Goal: Check status: Check status

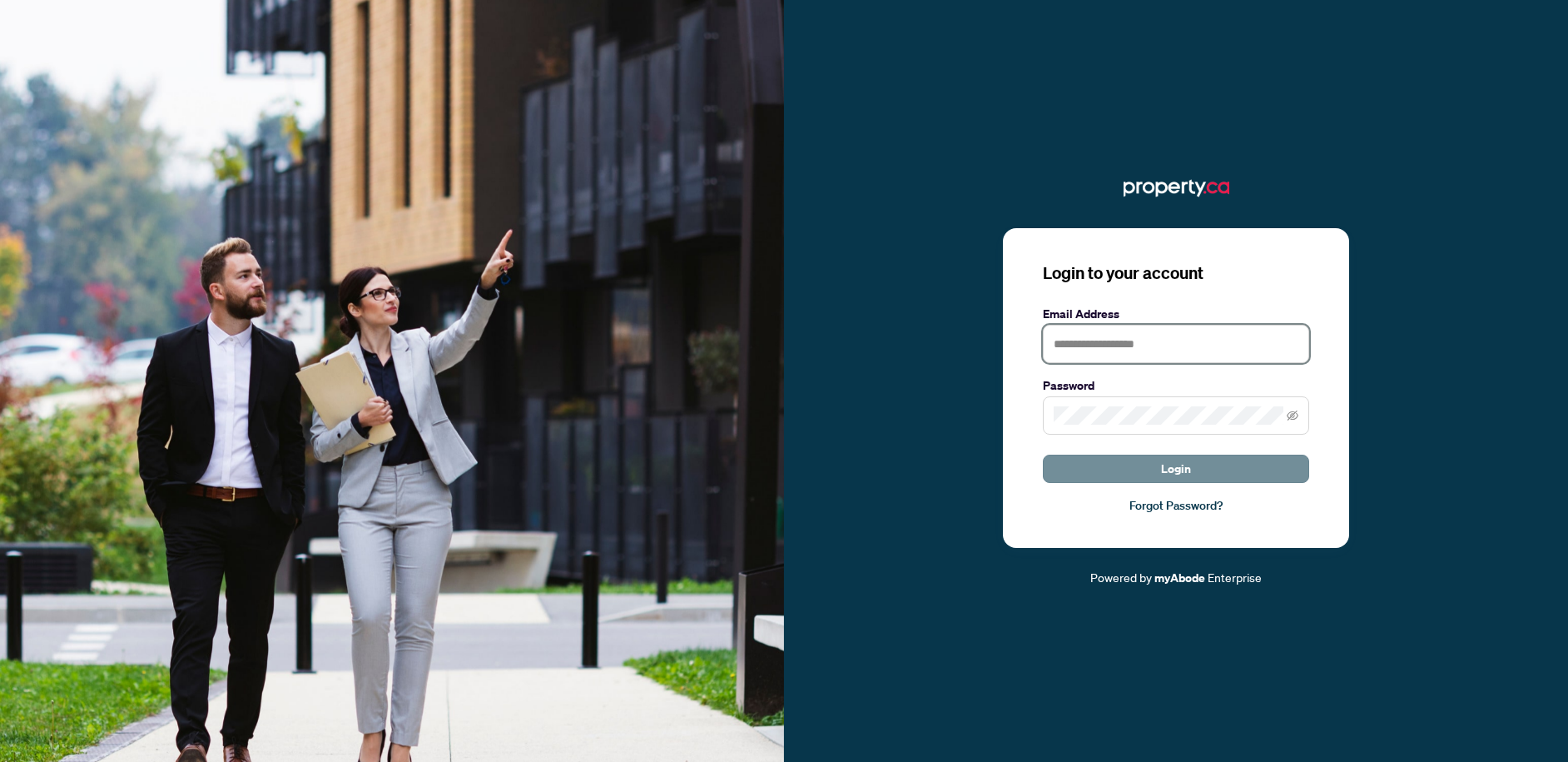
type input "**********"
click at [1161, 465] on button "Login" at bounding box center [1176, 469] width 266 height 29
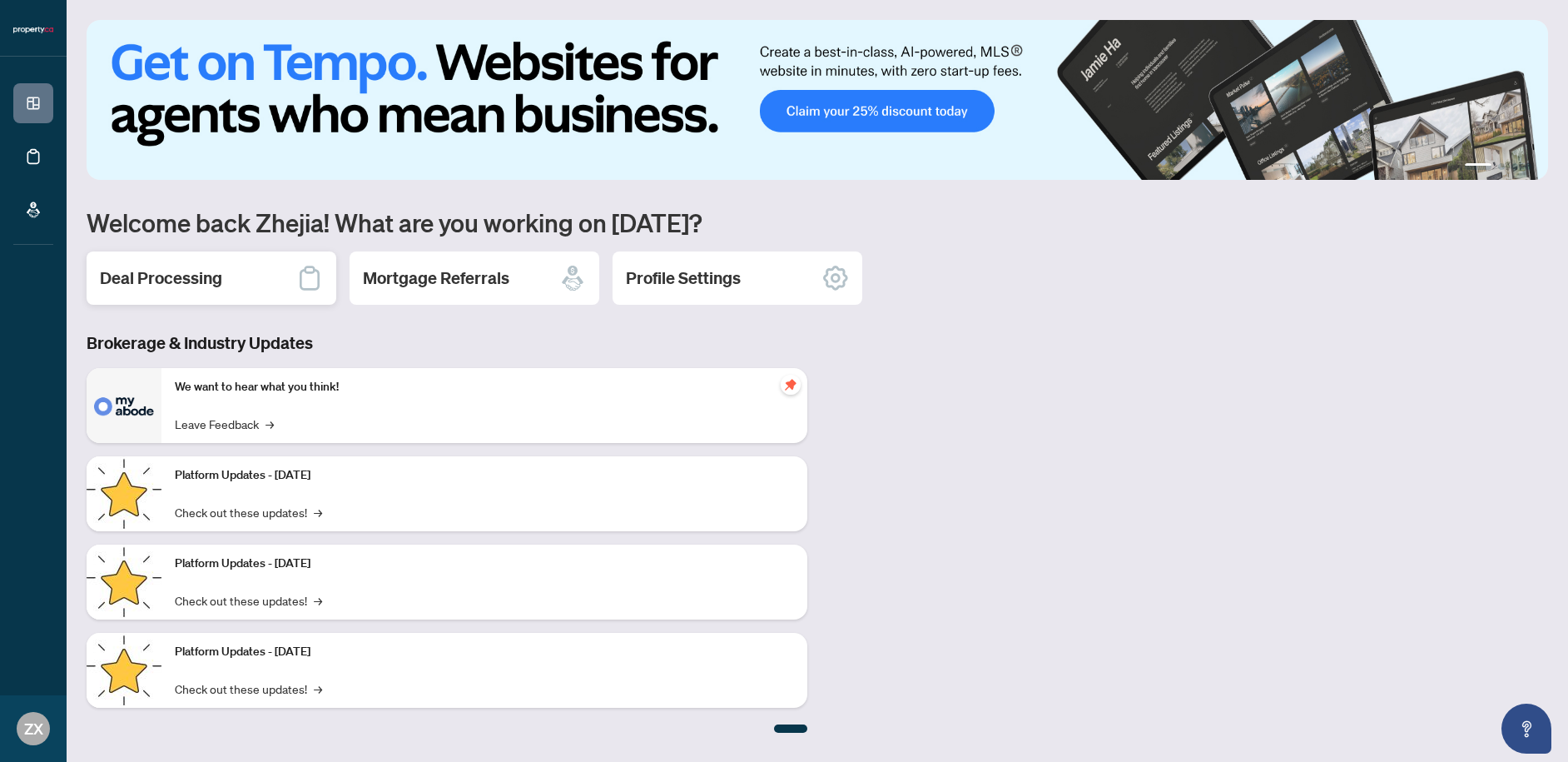
click at [144, 275] on h2 "Deal Processing" at bounding box center [161, 278] width 122 height 23
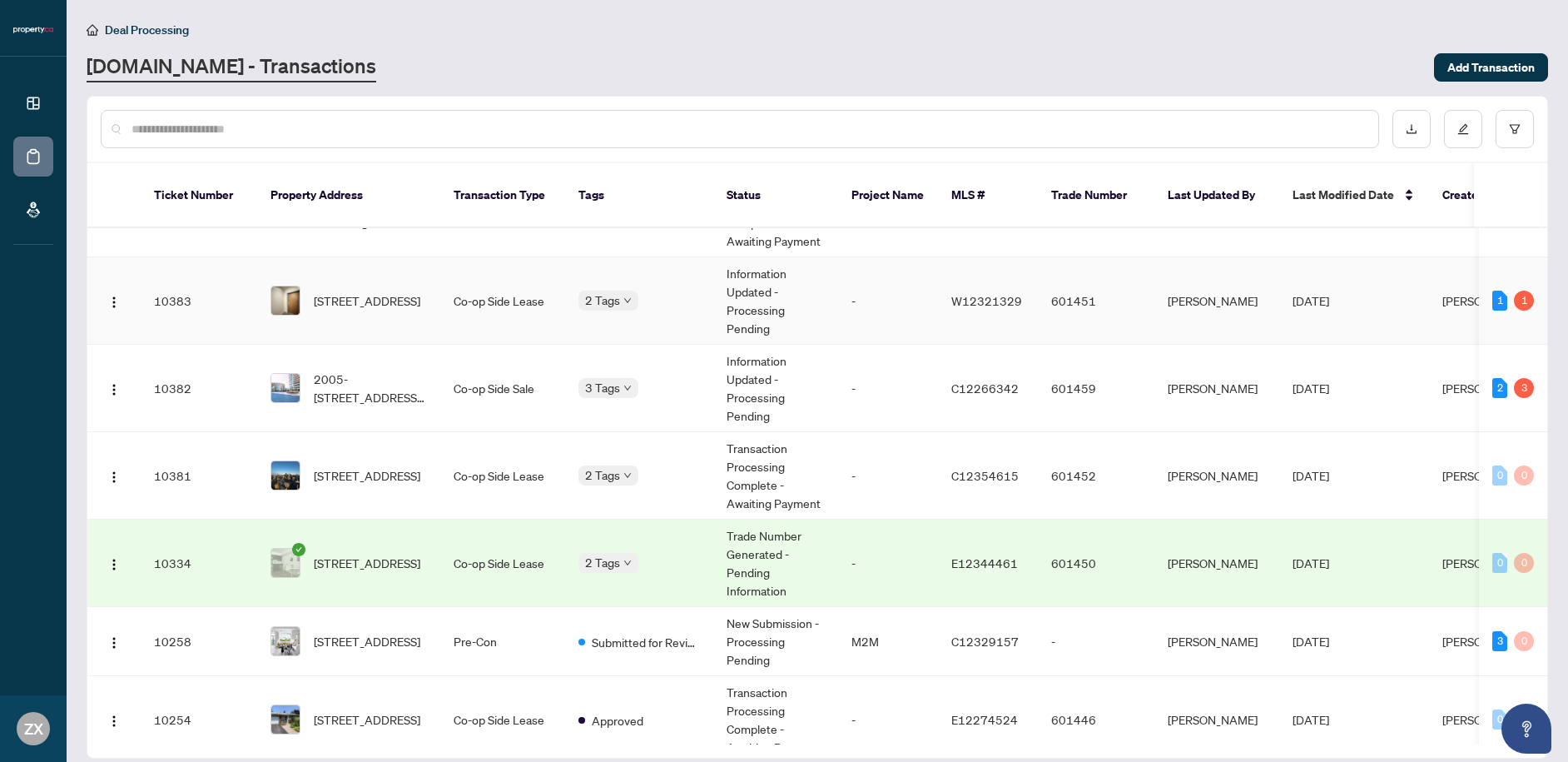
scroll to position [166, 0]
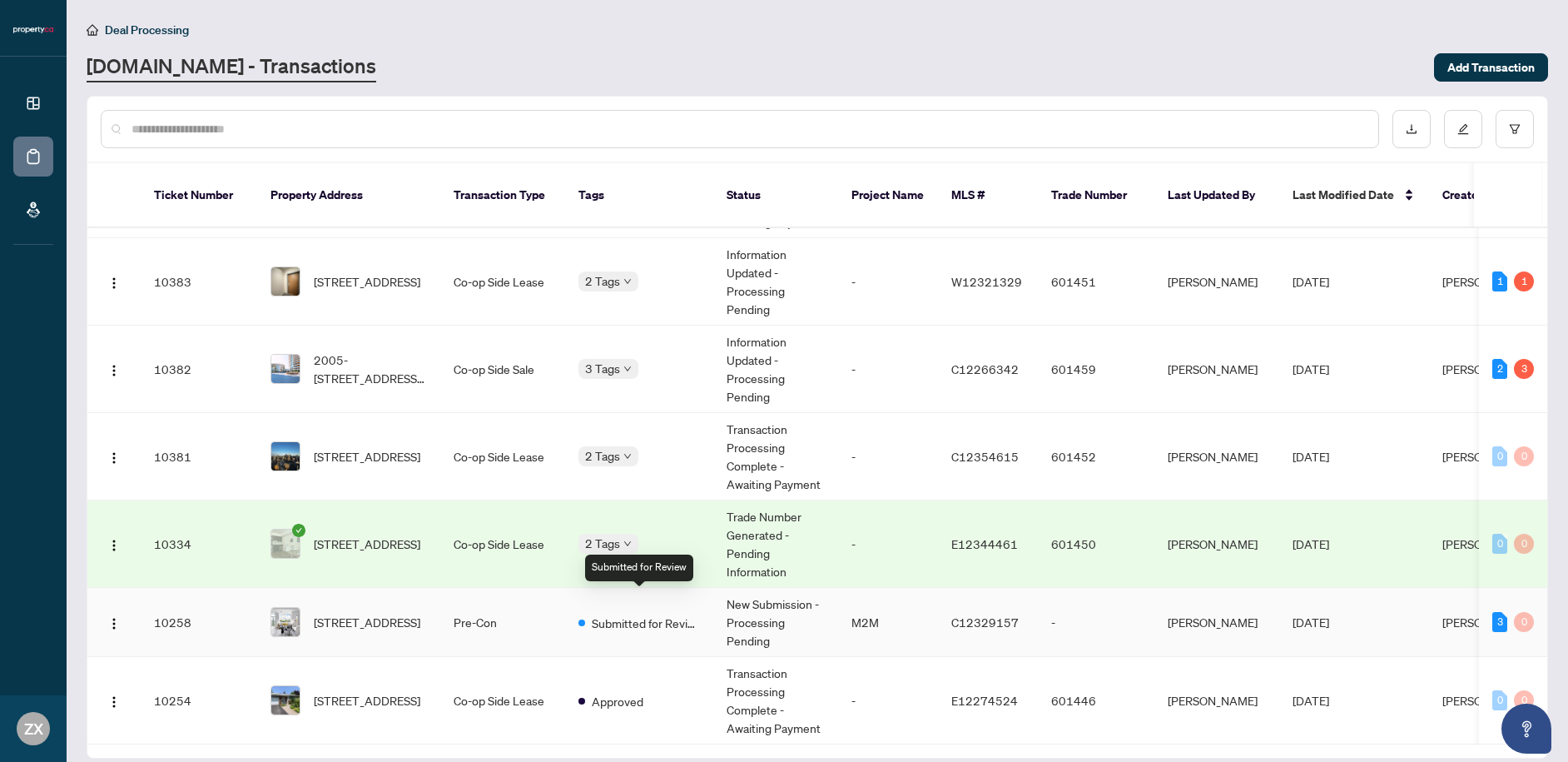
click at [646, 614] on span "Submitted for Review" at bounding box center [646, 623] width 108 height 19
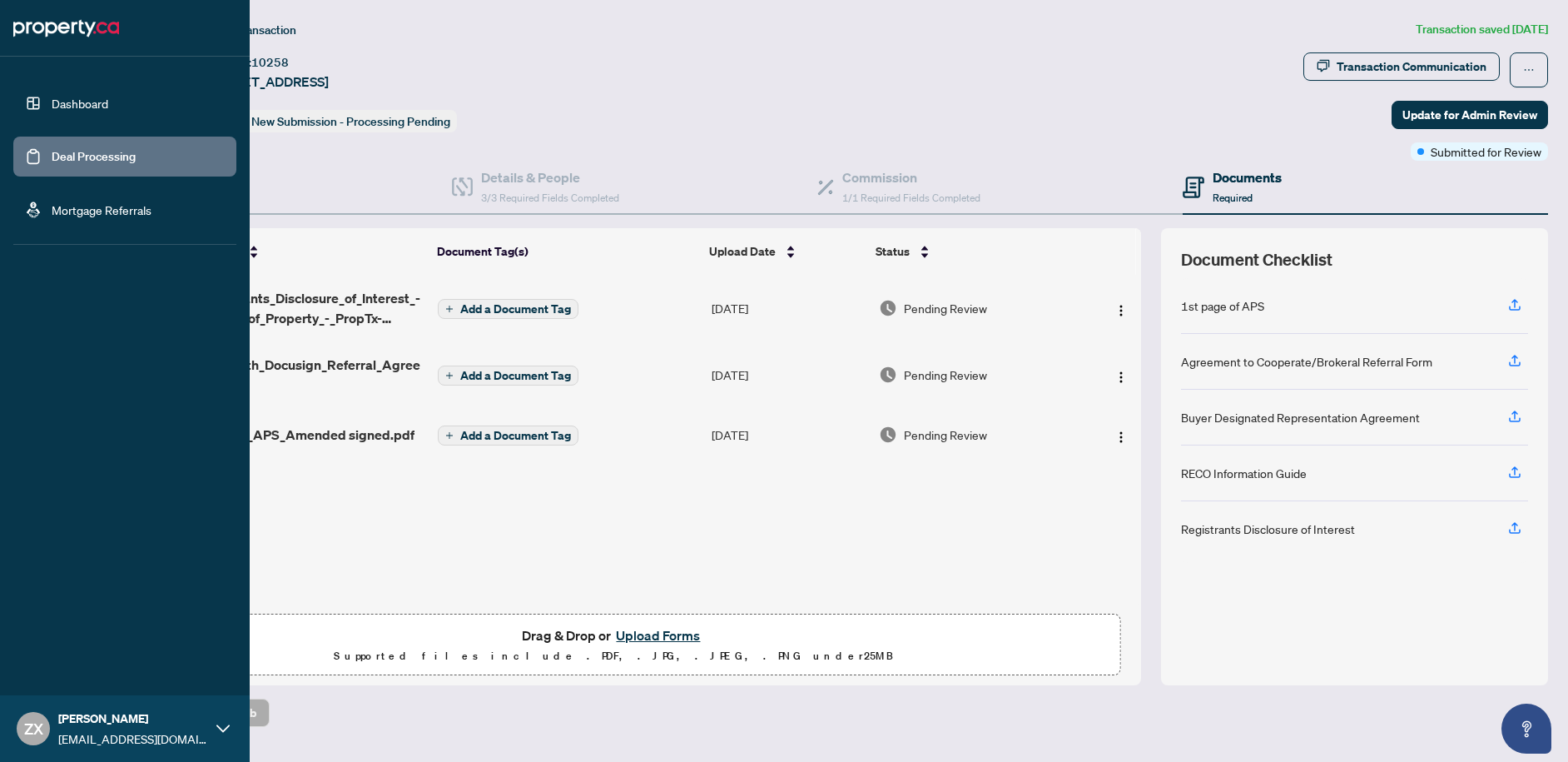
click at [55, 161] on link "Deal Processing" at bounding box center [94, 156] width 84 height 15
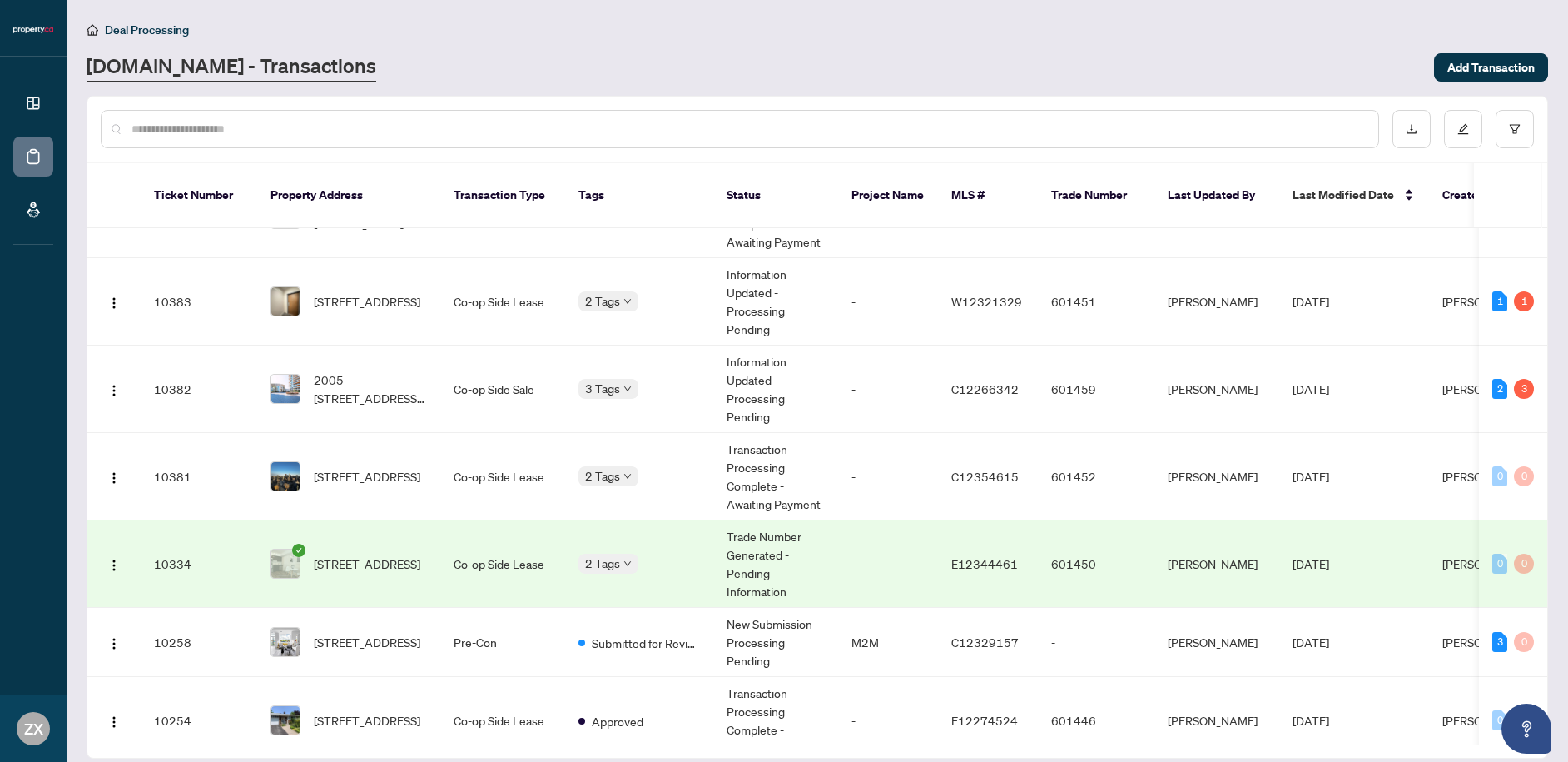
scroll to position [170, 0]
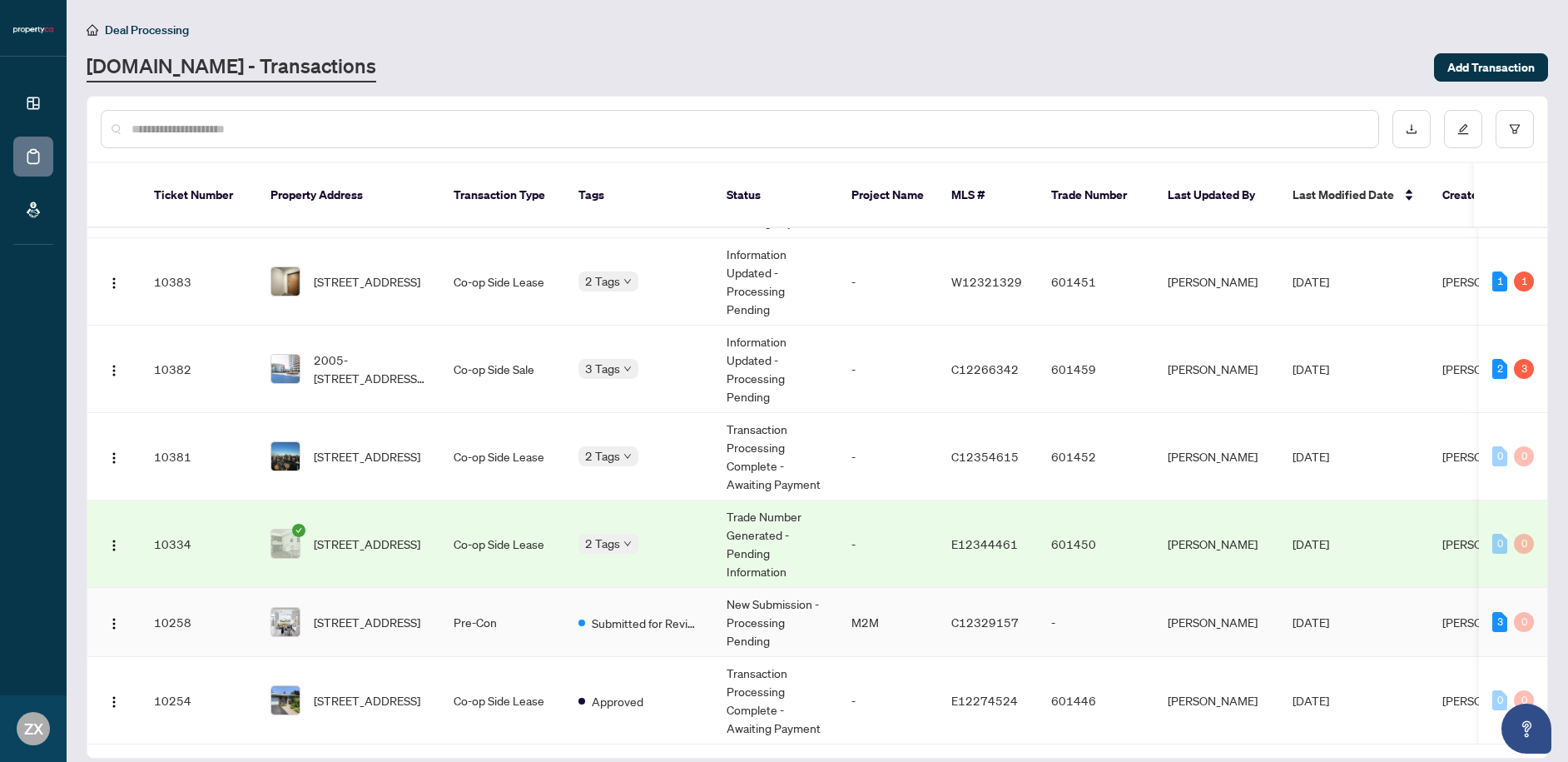
click at [1330, 615] on span "[DATE]" at bounding box center [1311, 622] width 37 height 15
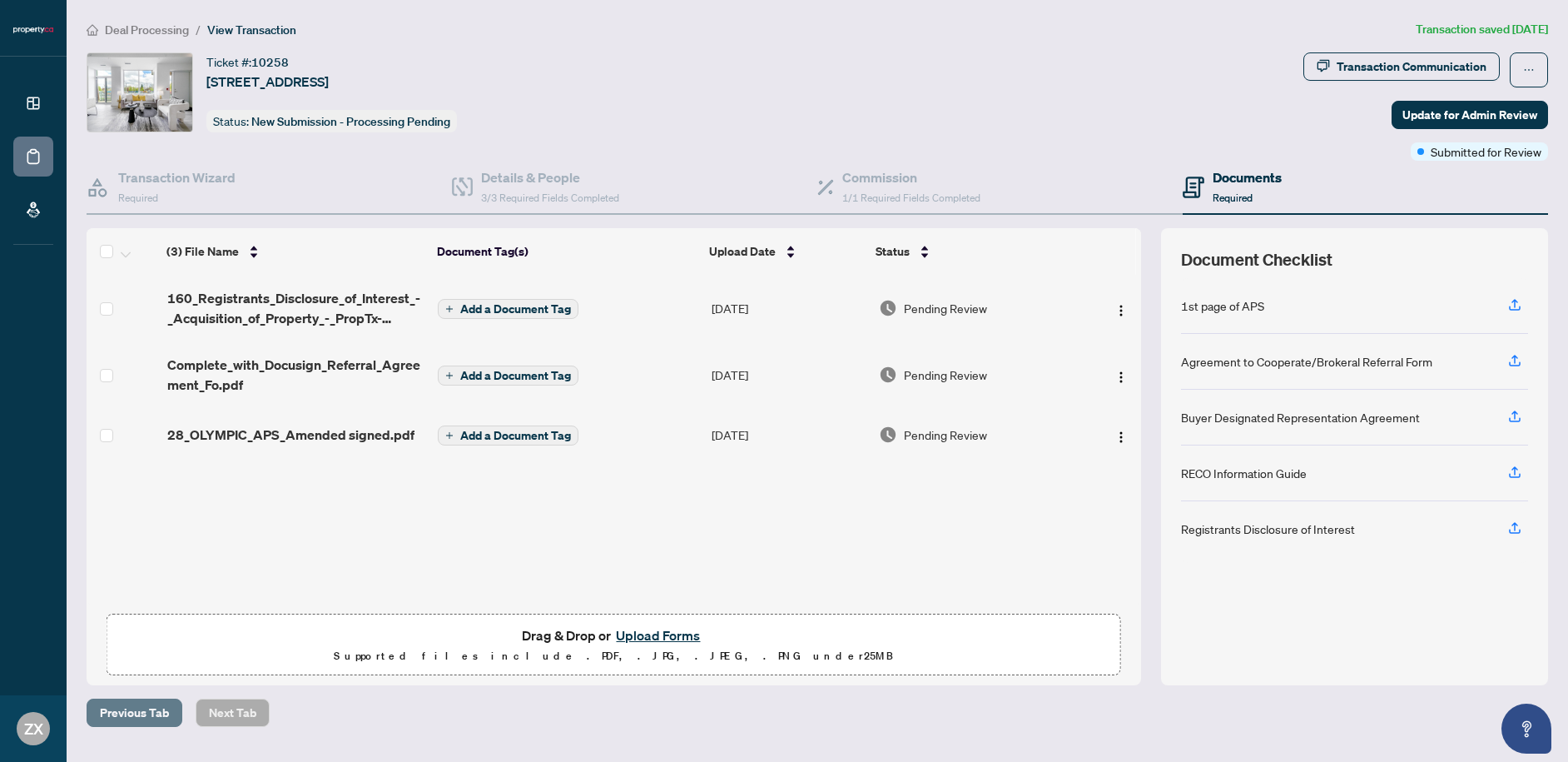
click at [144, 708] on span "Previous Tab" at bounding box center [134, 713] width 69 height 27
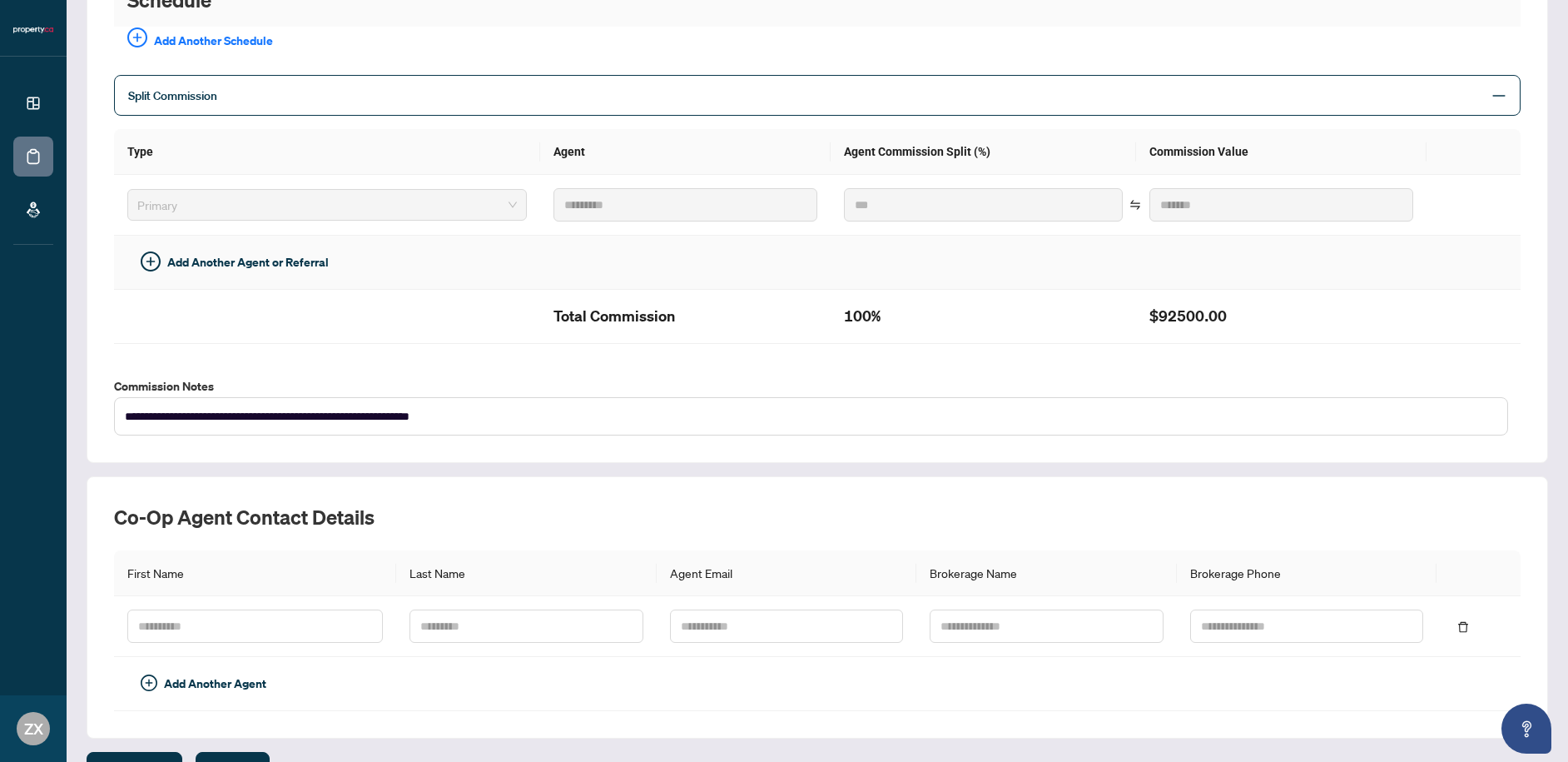
scroll to position [439, 0]
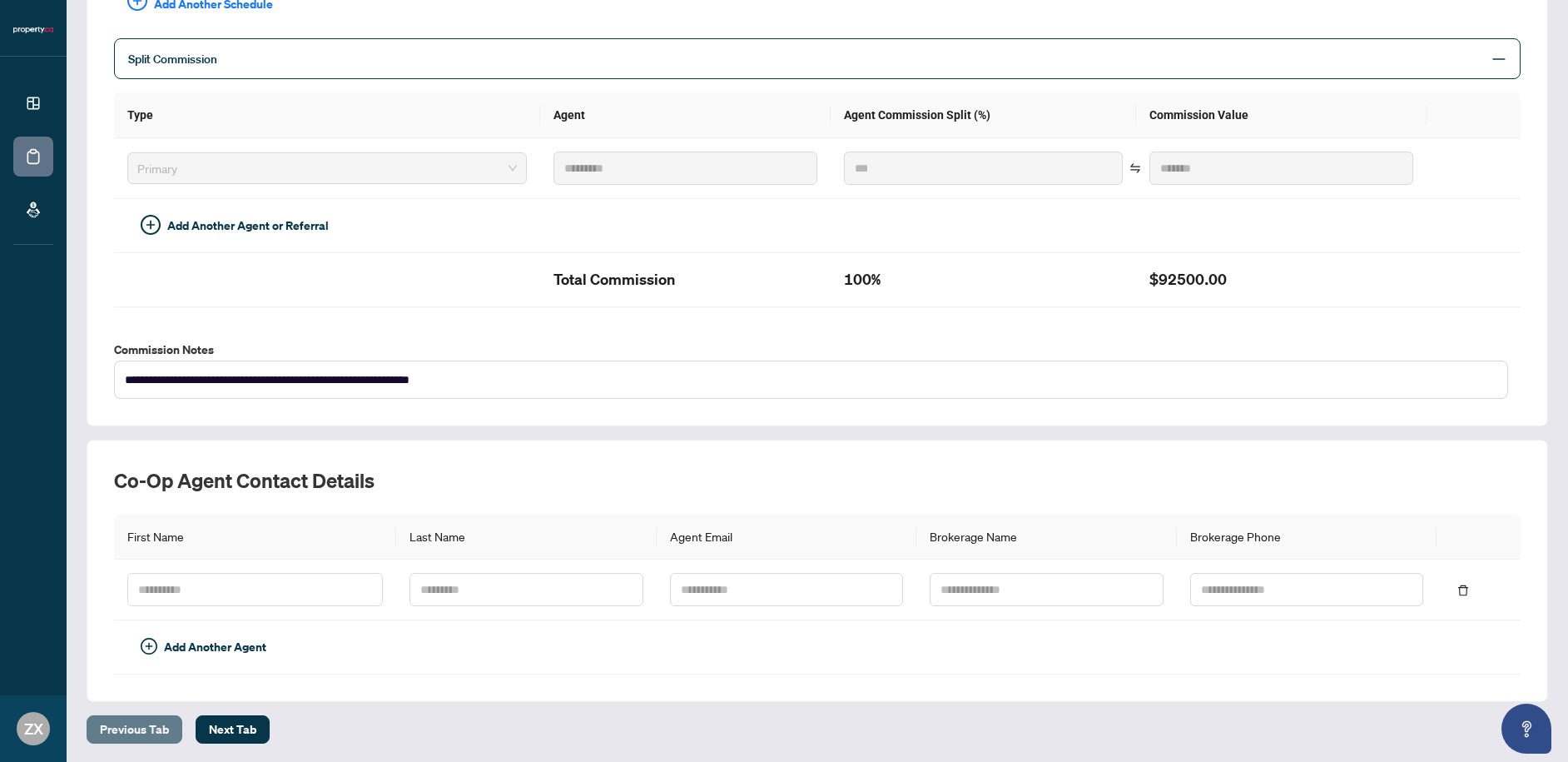
click at [140, 724] on span "Previous Tab" at bounding box center [134, 730] width 69 height 27
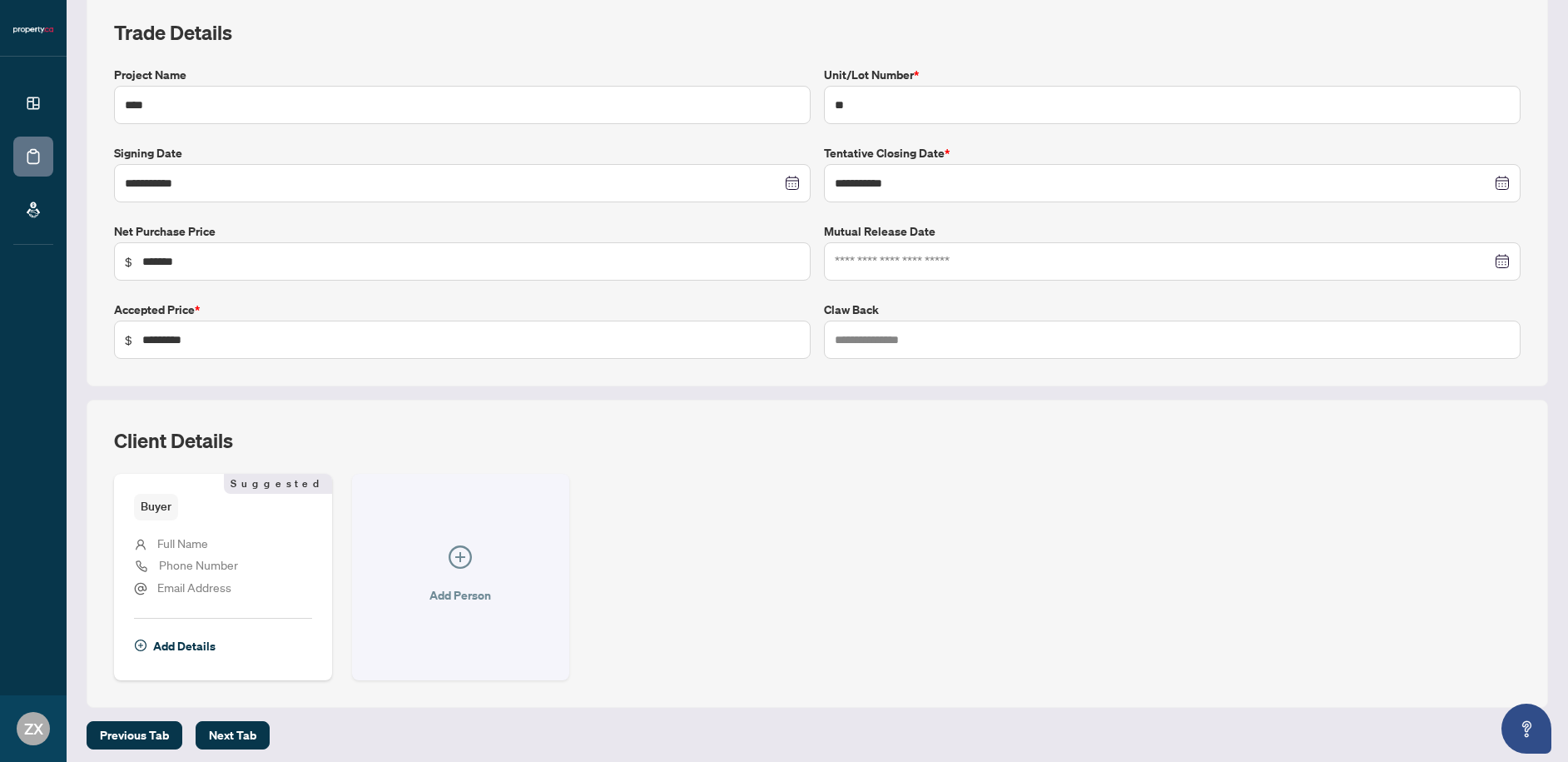
scroll to position [243, 0]
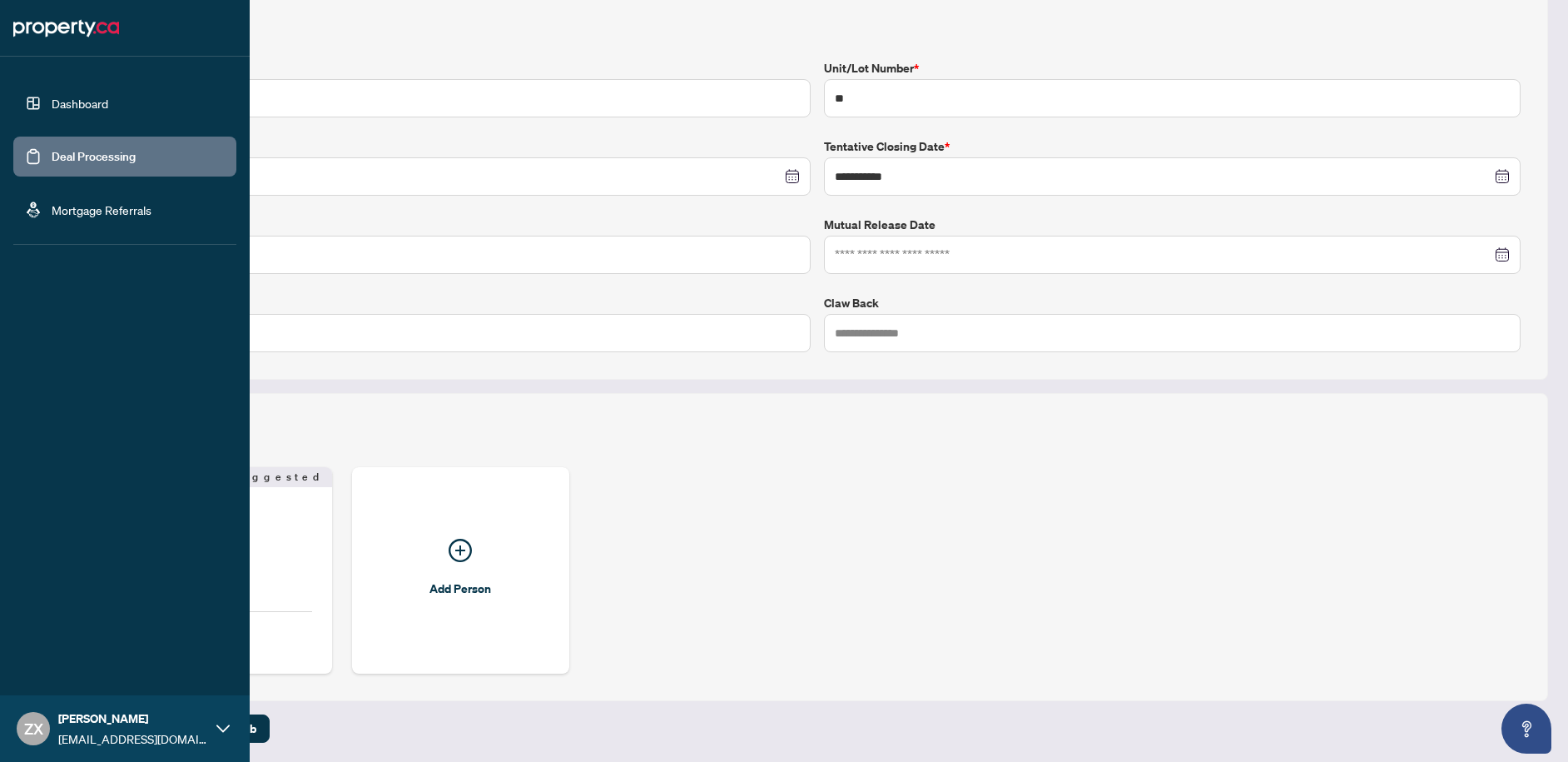
click at [69, 101] on link "Dashboard" at bounding box center [79, 103] width 56 height 15
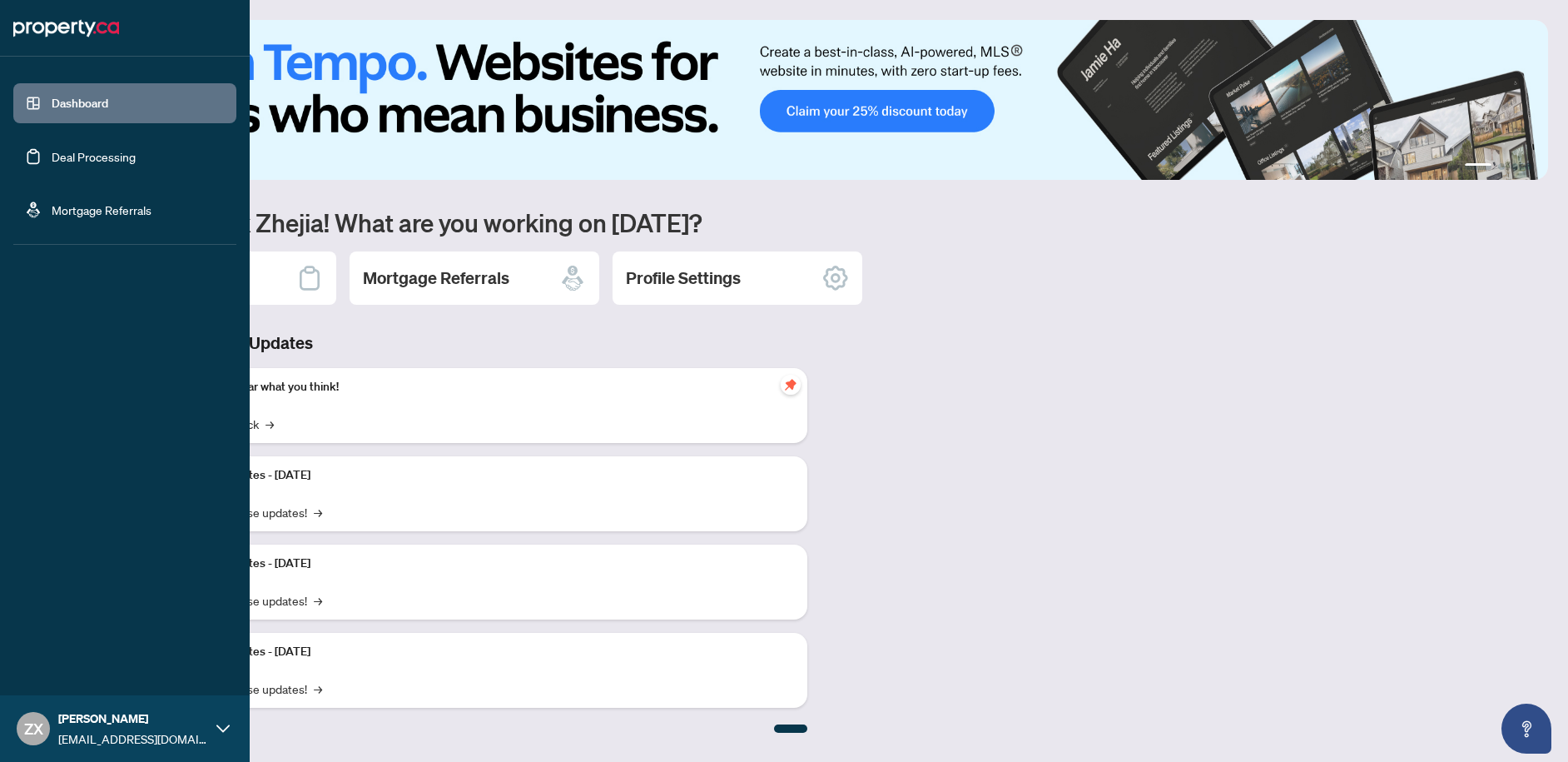
click at [79, 155] on link "Deal Processing" at bounding box center [94, 156] width 84 height 15
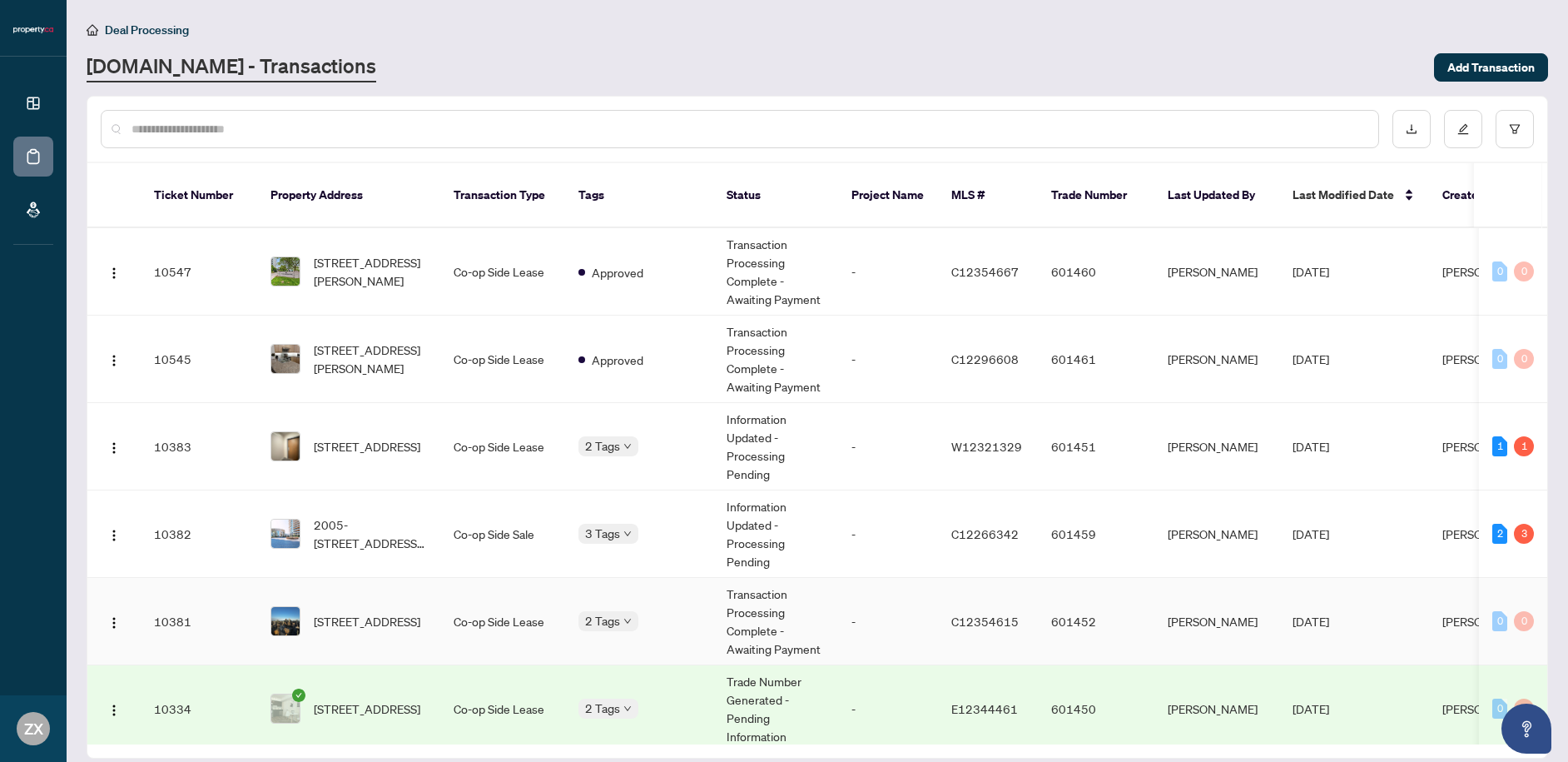
scroll to position [166, 0]
